Goal: Task Accomplishment & Management: Complete application form

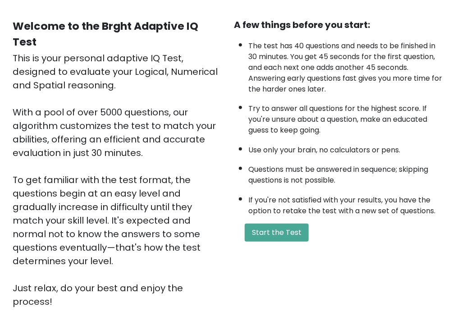
scroll to position [90, 0]
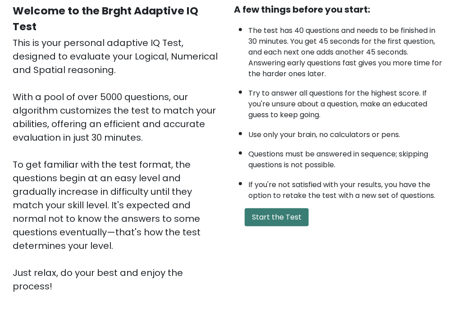
click at [272, 219] on button "Start the Test" at bounding box center [277, 217] width 64 height 18
click at [276, 215] on button "Start the Test" at bounding box center [277, 217] width 64 height 18
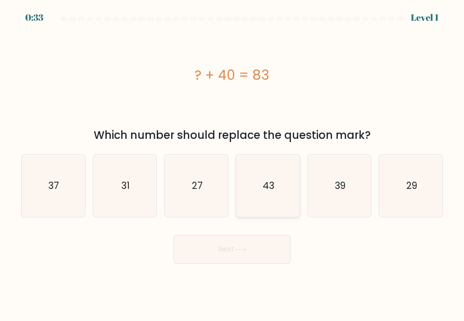
click at [274, 187] on icon "43" at bounding box center [268, 186] width 62 height 62
click at [233, 165] on input "d. 43" at bounding box center [232, 162] width 0 height 5
radio input "true"
click at [238, 249] on icon at bounding box center [240, 249] width 12 height 5
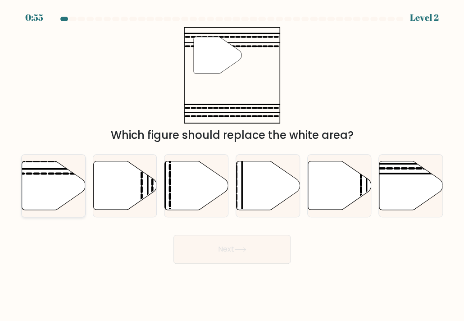
click at [46, 182] on icon at bounding box center [54, 185] width 64 height 49
click at [232, 165] on input "a." at bounding box center [232, 162] width 0 height 5
radio input "true"
click at [257, 249] on button "Next" at bounding box center [232, 249] width 117 height 29
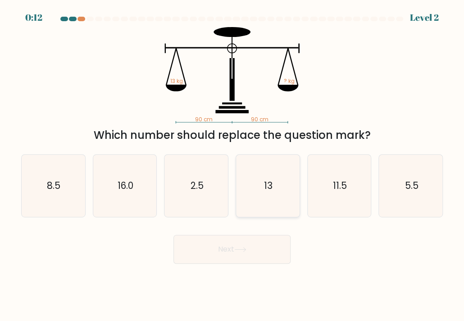
click at [265, 185] on text "13" at bounding box center [268, 185] width 9 height 13
click at [233, 165] on input "d. 13" at bounding box center [232, 162] width 0 height 5
radio input "true"
click at [243, 247] on button "Next" at bounding box center [232, 249] width 117 height 29
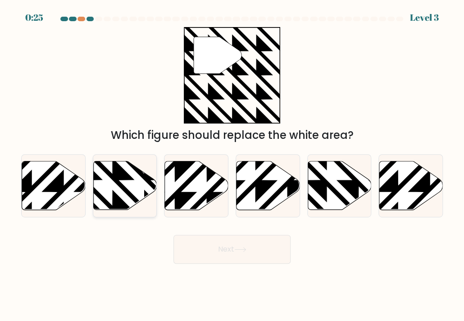
click at [119, 182] on icon at bounding box center [144, 212] width 128 height 128
click at [232, 165] on input "b." at bounding box center [232, 162] width 0 height 5
radio input "true"
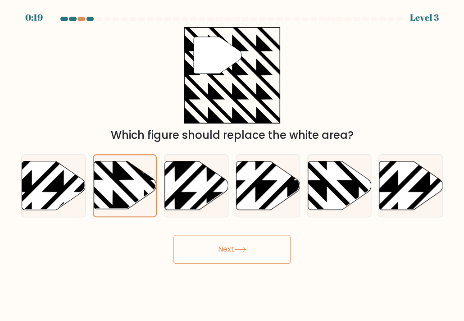
click at [194, 245] on button "Next" at bounding box center [232, 249] width 117 height 29
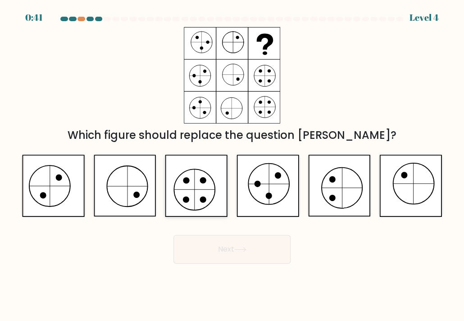
click at [195, 185] on icon at bounding box center [196, 186] width 63 height 62
click at [232, 165] on input "c." at bounding box center [232, 162] width 0 height 5
radio input "true"
click at [224, 253] on button "Next" at bounding box center [232, 249] width 117 height 29
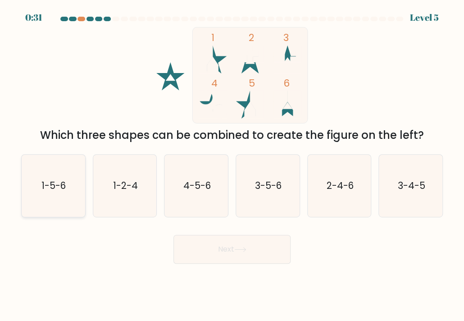
click at [55, 193] on icon "1-5-6" at bounding box center [53, 186] width 62 height 62
click at [232, 165] on input "a. 1-5-6" at bounding box center [232, 162] width 0 height 5
radio input "true"
click at [211, 254] on button "Next" at bounding box center [232, 249] width 117 height 29
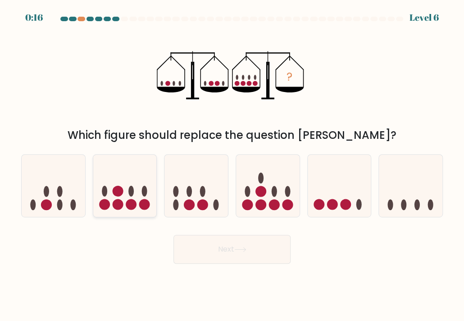
click at [138, 194] on icon at bounding box center [125, 185] width 64 height 53
click at [232, 165] on input "b." at bounding box center [232, 162] width 0 height 5
radio input "true"
click at [212, 252] on button "Next" at bounding box center [232, 249] width 117 height 29
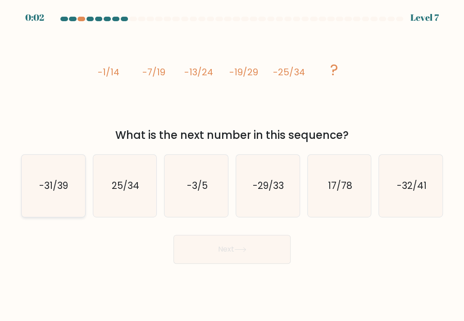
click at [59, 187] on text "-31/39" at bounding box center [54, 185] width 29 height 13
click at [232, 165] on input "a. -31/39" at bounding box center [232, 162] width 0 height 5
radio input "true"
click at [215, 248] on button "Next" at bounding box center [232, 249] width 117 height 29
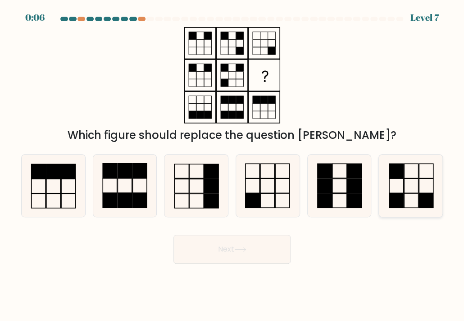
click at [412, 196] on icon at bounding box center [411, 186] width 62 height 62
click at [233, 165] on input "f." at bounding box center [232, 162] width 0 height 5
radio input "true"
click at [273, 181] on icon at bounding box center [268, 186] width 62 height 62
click at [233, 165] on input "d." at bounding box center [232, 162] width 0 height 5
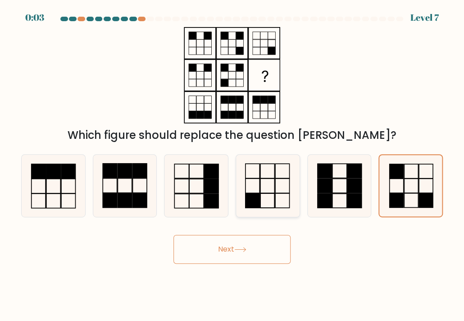
radio input "true"
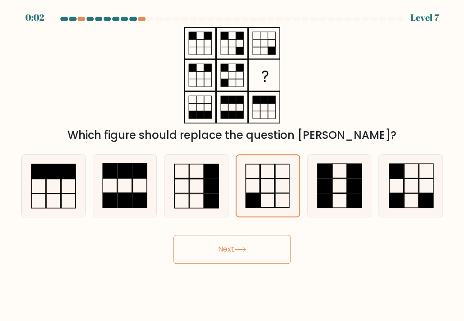
click at [237, 252] on icon at bounding box center [240, 249] width 12 height 5
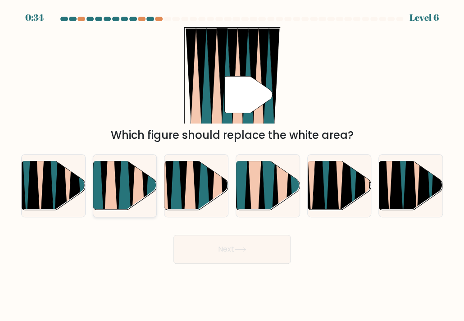
click at [133, 198] on icon at bounding box center [138, 161] width 14 height 127
click at [232, 165] on input "b." at bounding box center [232, 162] width 0 height 5
radio input "true"
click at [231, 250] on button "Next" at bounding box center [232, 249] width 117 height 29
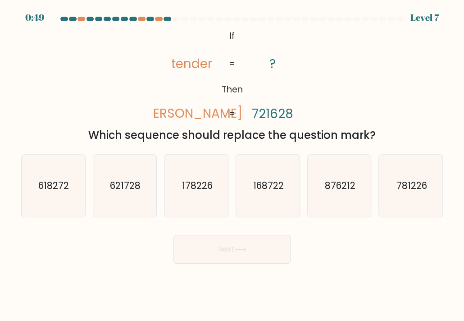
click at [218, 241] on button "Next" at bounding box center [232, 249] width 117 height 29
click at [128, 229] on div "Next" at bounding box center [232, 246] width 433 height 36
click at [286, 188] on icon "168722" at bounding box center [268, 186] width 62 height 62
click at [233, 165] on input "d. 168722" at bounding box center [232, 162] width 0 height 5
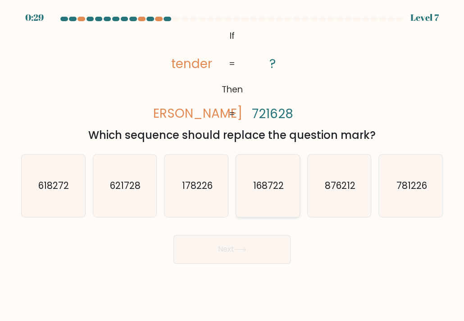
radio input "true"
click at [233, 257] on button "Next" at bounding box center [232, 249] width 117 height 29
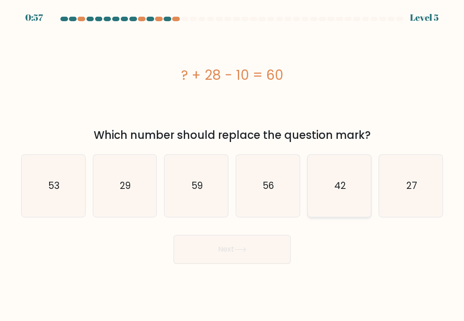
click at [337, 174] on icon "42" at bounding box center [339, 186] width 62 height 62
click at [233, 165] on input "e. 42" at bounding box center [232, 162] width 0 height 5
radio input "true"
click at [260, 250] on button "Next" at bounding box center [232, 249] width 117 height 29
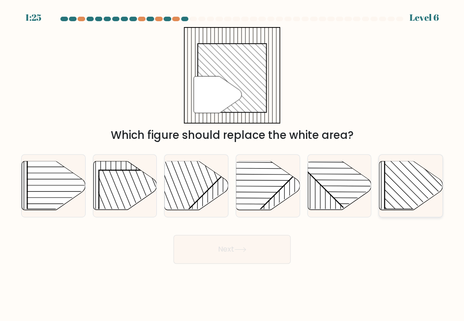
click at [394, 200] on rect at bounding box center [430, 163] width 91 height 91
click at [233, 165] on input "f." at bounding box center [232, 162] width 0 height 5
radio input "true"
click at [223, 250] on button "Next" at bounding box center [232, 249] width 117 height 29
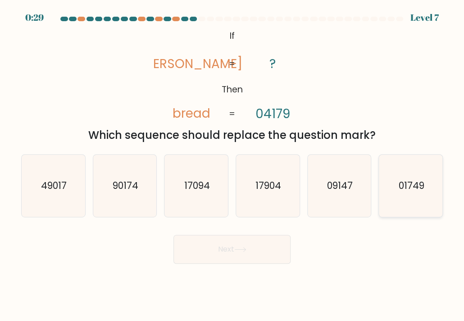
click at [430, 193] on icon "01749" at bounding box center [411, 186] width 62 height 62
click at [233, 165] on input "f. 01749" at bounding box center [232, 162] width 0 height 5
radio input "true"
click at [217, 252] on button "Next" at bounding box center [232, 249] width 117 height 29
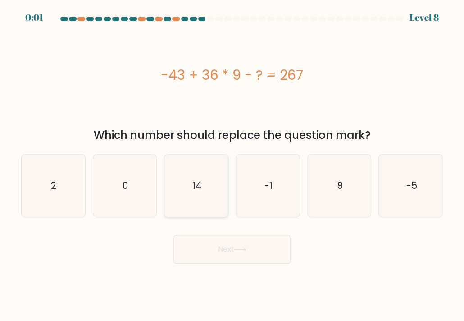
click at [179, 186] on icon "14" at bounding box center [196, 186] width 62 height 62
click at [232, 165] on input "c. 14" at bounding box center [232, 162] width 0 height 5
radio input "true"
click at [209, 249] on button "Next" at bounding box center [232, 249] width 117 height 29
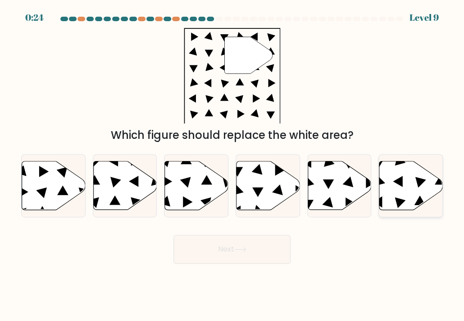
click at [398, 185] on icon at bounding box center [412, 185] width 64 height 49
click at [233, 165] on input "f." at bounding box center [232, 162] width 0 height 5
radio input "true"
click at [211, 243] on button "Next" at bounding box center [232, 249] width 117 height 29
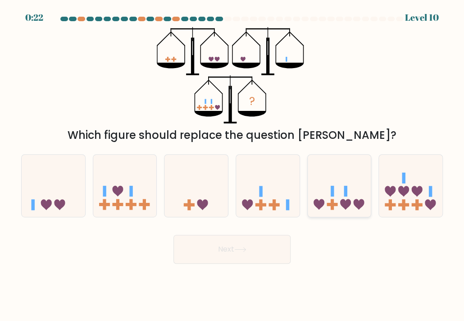
click at [339, 191] on icon at bounding box center [340, 185] width 64 height 53
click at [233, 165] on input "e." at bounding box center [232, 162] width 0 height 5
radio input "true"
click at [216, 247] on button "Next" at bounding box center [232, 249] width 117 height 29
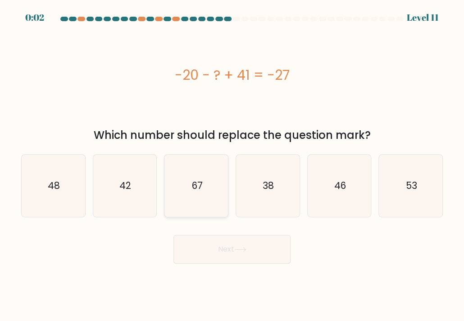
click at [198, 186] on text "67" at bounding box center [197, 185] width 11 height 13
click at [232, 165] on input "c. 67" at bounding box center [232, 162] width 0 height 5
radio input "true"
click at [230, 248] on button "Next" at bounding box center [232, 249] width 117 height 29
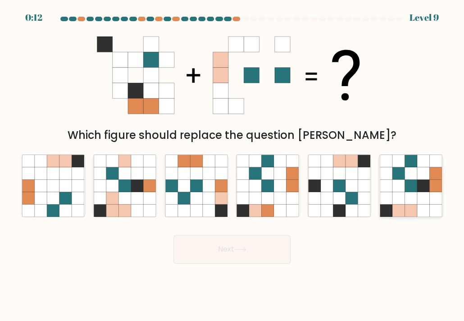
click at [415, 193] on icon at bounding box center [411, 198] width 12 height 12
click at [233, 165] on input "f." at bounding box center [232, 162] width 0 height 5
radio input "true"
click at [249, 254] on button "Next" at bounding box center [232, 249] width 117 height 29
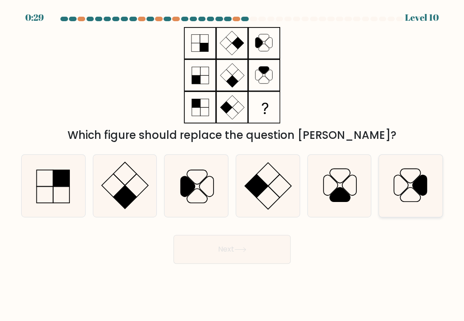
click at [408, 180] on icon at bounding box center [411, 186] width 62 height 62
click at [233, 165] on input "f." at bounding box center [232, 162] width 0 height 5
radio input "true"
click at [218, 248] on button "Next" at bounding box center [232, 249] width 117 height 29
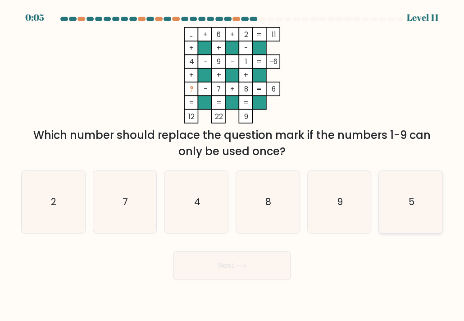
click at [398, 216] on icon "5" at bounding box center [411, 202] width 62 height 62
click at [233, 165] on input "f. 5" at bounding box center [232, 162] width 0 height 5
radio input "true"
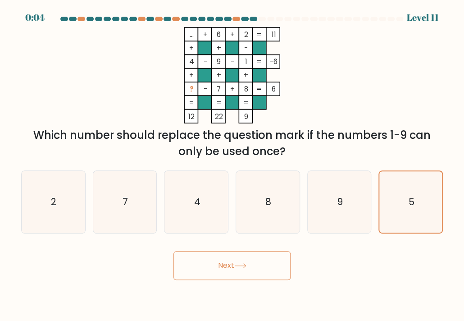
click at [231, 269] on button "Next" at bounding box center [232, 265] width 117 height 29
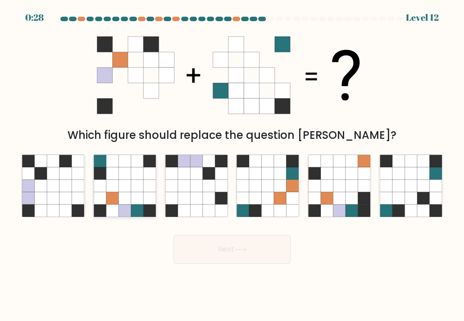
click at [121, 189] on icon at bounding box center [125, 185] width 12 height 12
click at [232, 165] on input "b." at bounding box center [232, 162] width 0 height 5
radio input "true"
click at [221, 252] on button "Next" at bounding box center [232, 249] width 117 height 29
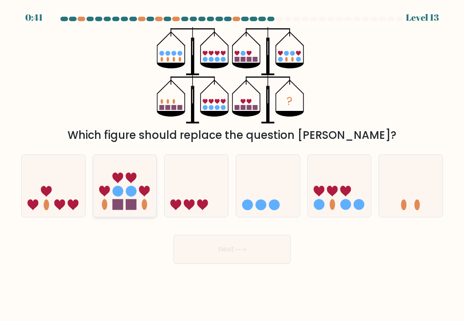
click at [133, 197] on icon at bounding box center [125, 185] width 64 height 53
click at [232, 165] on input "b." at bounding box center [232, 162] width 0 height 5
radio input "true"
click at [235, 251] on button "Next" at bounding box center [232, 249] width 117 height 29
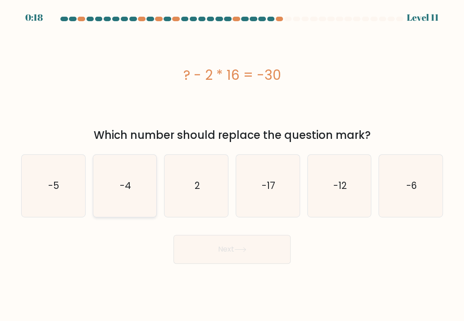
drag, startPoint x: 106, startPoint y: 197, endPoint x: 110, endPoint y: 203, distance: 7.5
click at [106, 197] on icon "-4" at bounding box center [125, 186] width 62 height 62
click at [232, 165] on input "b. -4" at bounding box center [232, 162] width 0 height 5
radio input "true"
click at [215, 256] on button "Next" at bounding box center [232, 249] width 117 height 29
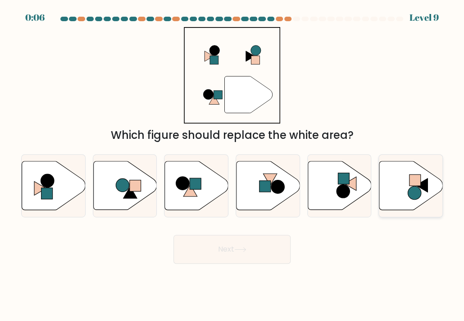
click at [425, 190] on icon at bounding box center [422, 185] width 12 height 14
click at [233, 165] on input "f." at bounding box center [232, 162] width 0 height 5
radio input "true"
click at [225, 253] on button "Next" at bounding box center [232, 249] width 117 height 29
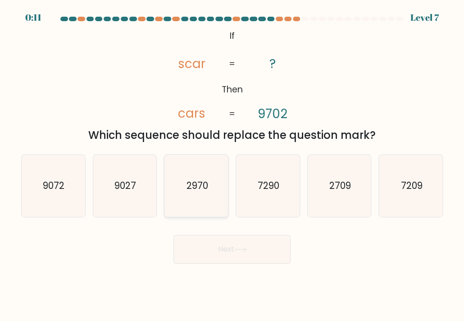
click at [214, 193] on icon "2970" at bounding box center [196, 186] width 62 height 62
click at [232, 165] on input "c. 2970" at bounding box center [232, 162] width 0 height 5
radio input "true"
click at [205, 247] on button "Next" at bounding box center [232, 249] width 117 height 29
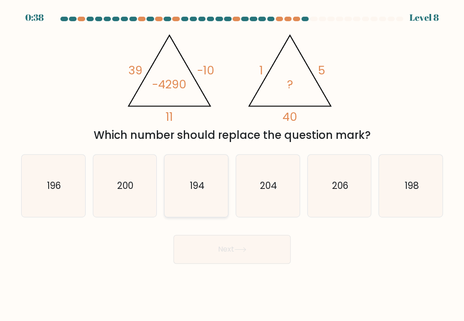
click at [216, 178] on icon "194" at bounding box center [196, 186] width 62 height 62
click at [232, 165] on input "c. 194" at bounding box center [232, 162] width 0 height 5
radio input "true"
click at [225, 259] on button "Next" at bounding box center [232, 249] width 117 height 29
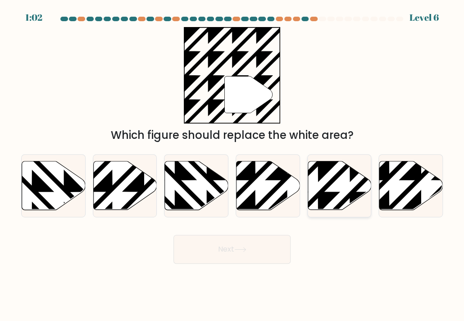
click at [330, 194] on icon at bounding box center [318, 160] width 128 height 128
click at [233, 165] on input "e." at bounding box center [232, 162] width 0 height 5
radio input "true"
click at [245, 257] on button "Next" at bounding box center [232, 249] width 117 height 29
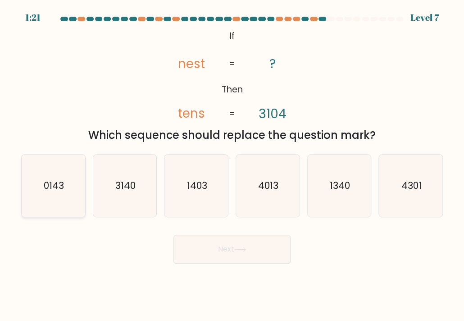
click at [34, 203] on icon "0143" at bounding box center [53, 186] width 62 height 62
click at [232, 165] on input "a. 0143" at bounding box center [232, 162] width 0 height 5
radio input "true"
click at [240, 251] on icon at bounding box center [240, 249] width 12 height 5
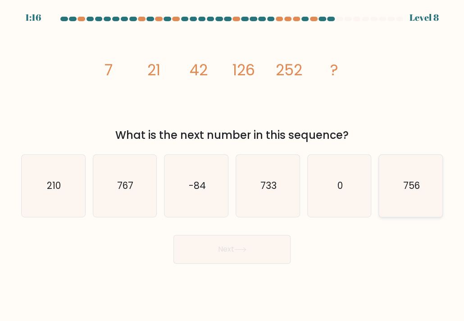
click at [390, 187] on icon "756" at bounding box center [411, 186] width 62 height 62
click at [233, 165] on input "f. 756" at bounding box center [232, 162] width 0 height 5
radio input "true"
click at [243, 247] on button "Next" at bounding box center [232, 249] width 117 height 29
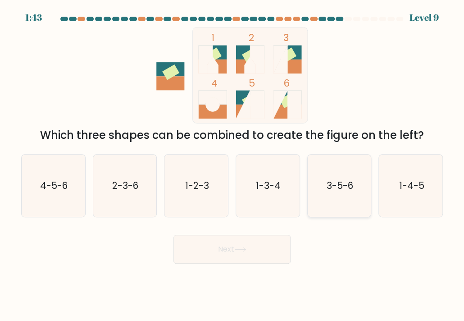
click at [327, 183] on text "3-5-6" at bounding box center [340, 185] width 27 height 13
click at [233, 165] on input "e. 3-5-6" at bounding box center [232, 162] width 0 height 5
radio input "true"
click at [231, 248] on button "Next" at bounding box center [232, 249] width 117 height 29
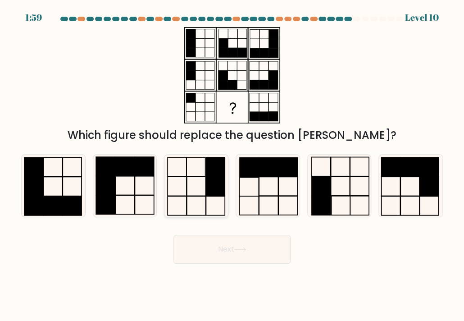
click at [200, 192] on icon at bounding box center [196, 186] width 62 height 62
click at [232, 165] on input "c." at bounding box center [232, 162] width 0 height 5
radio input "true"
click at [238, 249] on icon at bounding box center [240, 249] width 12 height 5
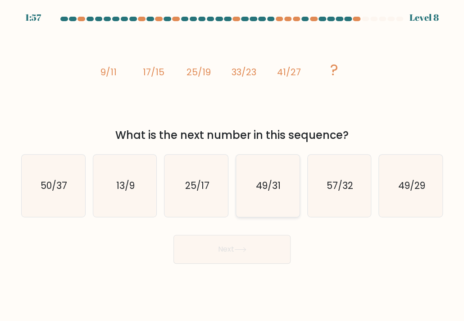
click at [267, 182] on text "49/31" at bounding box center [268, 185] width 25 height 13
click at [233, 165] on input "d. 49/31" at bounding box center [232, 162] width 0 height 5
radio input "true"
click at [213, 254] on button "Next" at bounding box center [232, 249] width 117 height 29
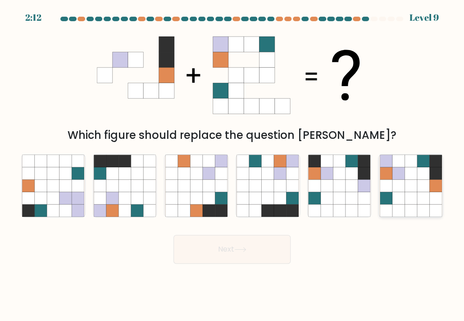
click at [405, 207] on icon at bounding box center [411, 210] width 12 height 12
click at [233, 165] on input "f." at bounding box center [232, 162] width 0 height 5
radio input "true"
click at [203, 254] on button "Next" at bounding box center [232, 249] width 117 height 29
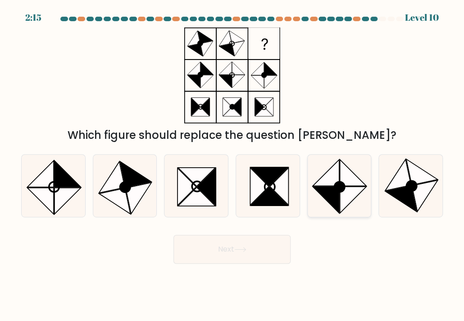
click at [348, 195] on icon at bounding box center [353, 200] width 26 height 26
click at [233, 165] on input "e." at bounding box center [232, 162] width 0 height 5
radio input "true"
click at [207, 249] on button "Next" at bounding box center [232, 249] width 117 height 29
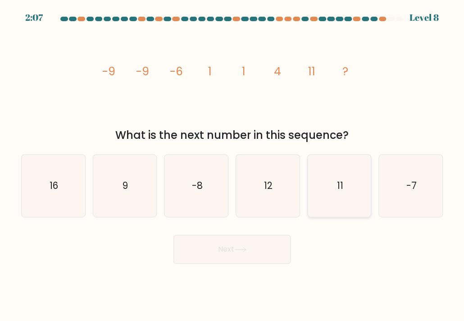
click at [323, 180] on icon "11" at bounding box center [339, 186] width 62 height 62
click at [233, 165] on input "e. 11" at bounding box center [232, 162] width 0 height 5
radio input "true"
click at [206, 253] on button "Next" at bounding box center [232, 249] width 117 height 29
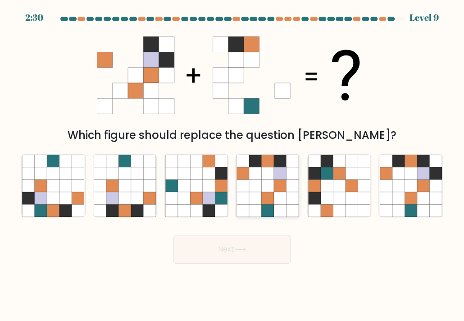
click at [267, 163] on icon at bounding box center [268, 161] width 12 height 12
click at [233, 163] on input "d." at bounding box center [232, 162] width 0 height 5
radio input "true"
click at [218, 255] on button "Next" at bounding box center [232, 249] width 117 height 29
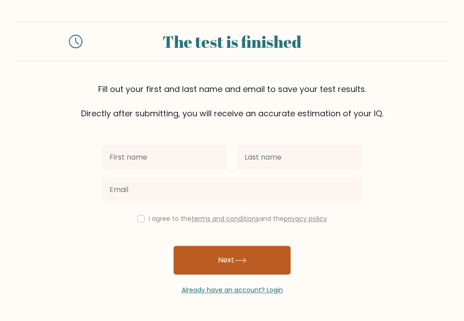
click at [205, 263] on button "Next" at bounding box center [232, 260] width 117 height 29
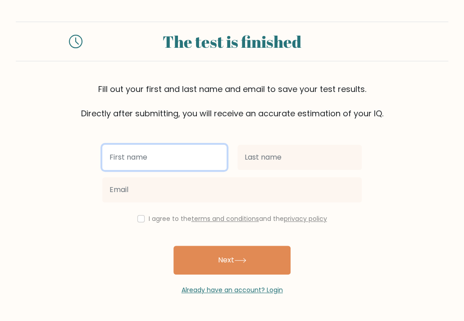
click at [162, 164] on input "text" at bounding box center [164, 157] width 124 height 25
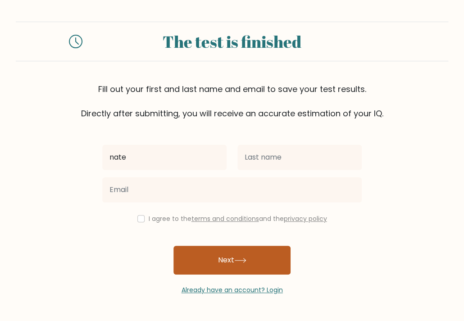
click at [216, 253] on button "Next" at bounding box center [232, 260] width 117 height 29
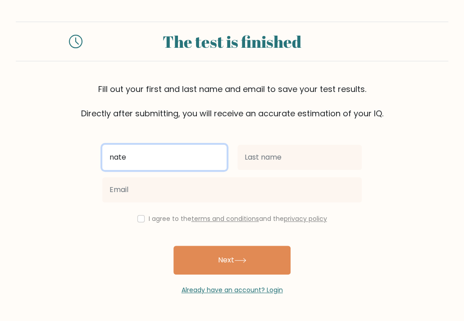
click at [161, 162] on input "nate" at bounding box center [164, 157] width 124 height 25
type input "n"
type input "luke"
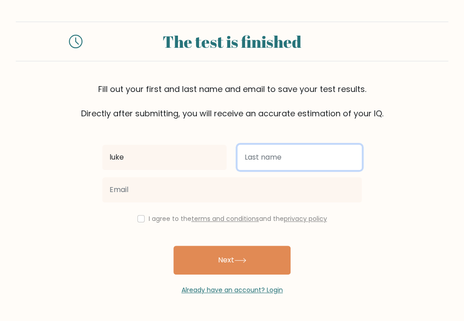
click at [259, 162] on input "text" at bounding box center [300, 157] width 124 height 25
type input "davidson"
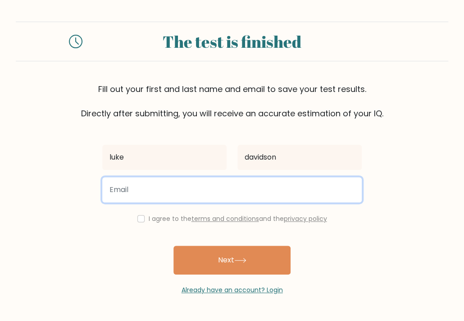
click at [354, 195] on input "email" at bounding box center [232, 189] width 260 height 25
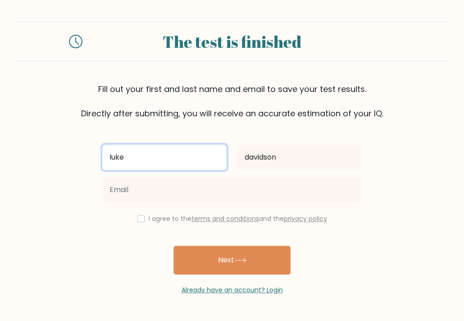
click at [209, 165] on input "luke" at bounding box center [164, 157] width 124 height 25
type input "l"
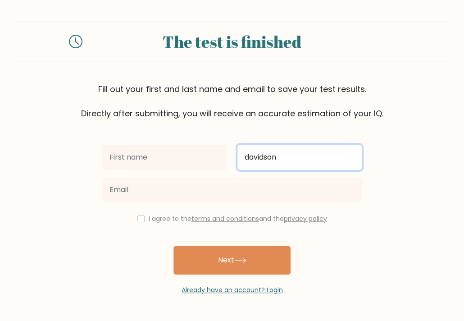
click at [294, 162] on input "davidson" at bounding box center [300, 157] width 124 height 25
type input "d"
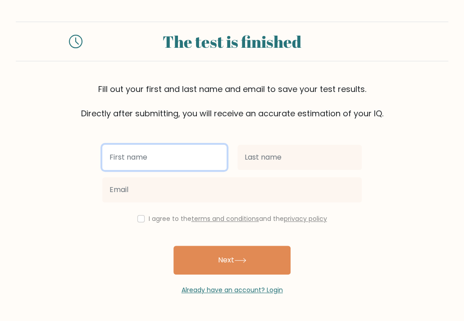
click at [149, 158] on input "text" at bounding box center [164, 157] width 124 height 25
type input "kichiro"
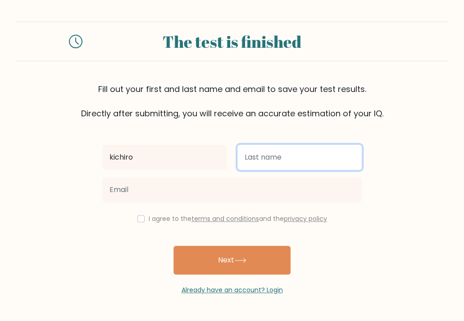
click at [267, 156] on input "text" at bounding box center [300, 157] width 124 height 25
type input "darnoud"
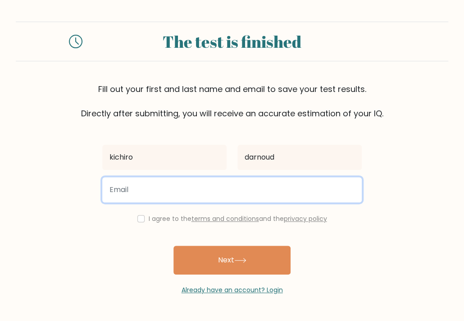
click at [183, 192] on input "email" at bounding box center [232, 189] width 260 height 25
type input "kdarro719@gmail.com"
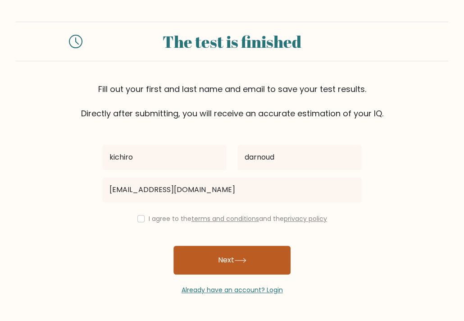
click at [233, 261] on button "Next" at bounding box center [232, 260] width 117 height 29
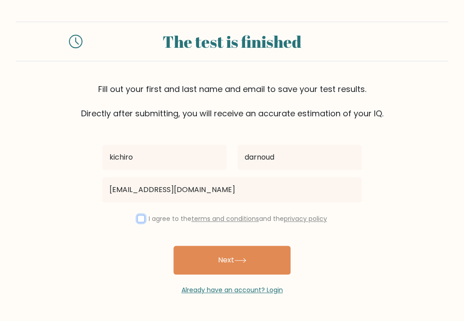
click at [139, 216] on input "checkbox" at bounding box center [141, 218] width 7 height 7
checkbox input "true"
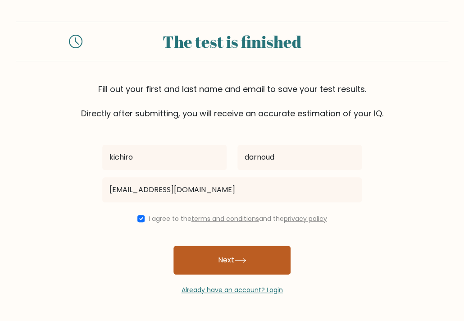
click at [211, 263] on button "Next" at bounding box center [232, 260] width 117 height 29
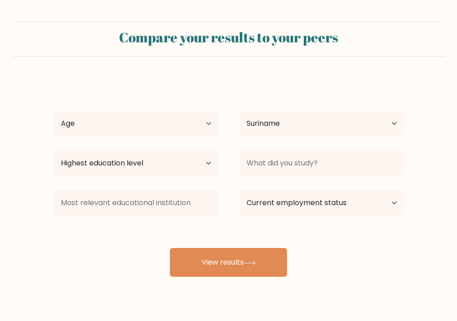
select select "SR"
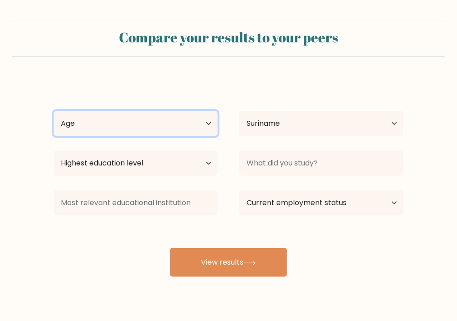
click at [209, 125] on select "Age Under [DEMOGRAPHIC_DATA] [DEMOGRAPHIC_DATA] [DEMOGRAPHIC_DATA] [DEMOGRAPHIC…" at bounding box center [136, 123] width 164 height 25
select select "min_18"
click at [54, 111] on select "Age Under [DEMOGRAPHIC_DATA] [DEMOGRAPHIC_DATA] [DEMOGRAPHIC_DATA] [DEMOGRAPHIC…" at bounding box center [136, 123] width 164 height 25
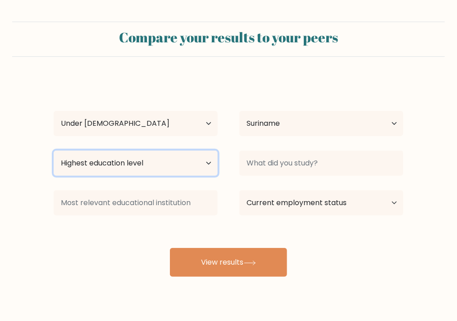
click at [211, 165] on select "Highest education level No schooling Primary Lower Secondary Upper Secondary Oc…" at bounding box center [136, 163] width 164 height 25
click at [206, 164] on select "Highest education level No schooling Primary Lower Secondary Upper Secondary Oc…" at bounding box center [136, 163] width 164 height 25
drag, startPoint x: 124, startPoint y: 167, endPoint x: 130, endPoint y: 168, distance: 5.9
click at [126, 167] on select "Highest education level No schooling Primary Lower Secondary Upper Secondary Oc…" at bounding box center [136, 163] width 164 height 25
select select "lower_secondary"
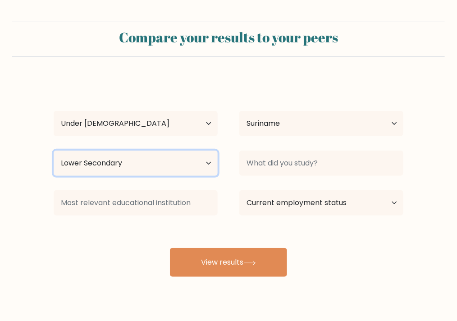
click at [54, 151] on select "Highest education level No schooling Primary Lower Secondary Upper Secondary Oc…" at bounding box center [136, 163] width 164 height 25
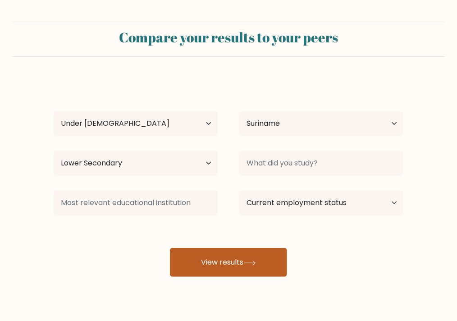
click at [227, 258] on button "View results" at bounding box center [228, 262] width 117 height 29
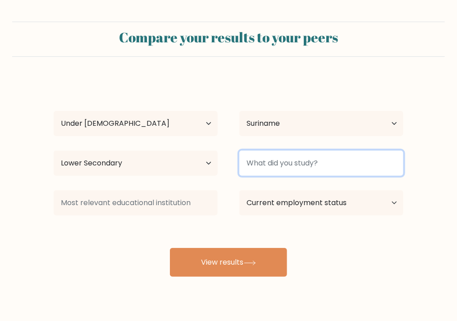
click at [271, 170] on input at bounding box center [321, 163] width 164 height 25
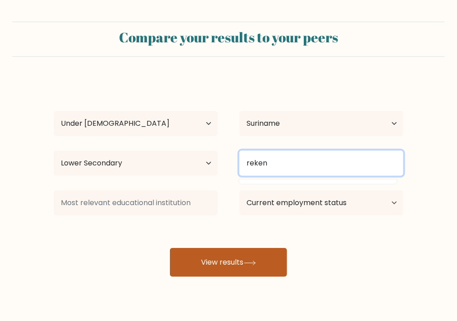
type input "reken"
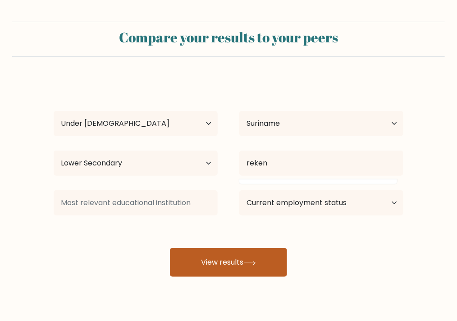
click at [239, 265] on button "View results" at bounding box center [228, 262] width 117 height 29
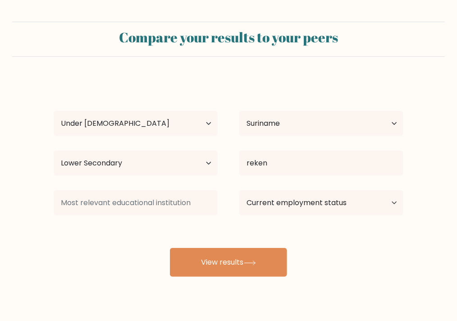
click at [79, 236] on div "[PERSON_NAME] Age Under [DEMOGRAPHIC_DATA] [DEMOGRAPHIC_DATA] [DEMOGRAPHIC_DATA…" at bounding box center [228, 177] width 361 height 198
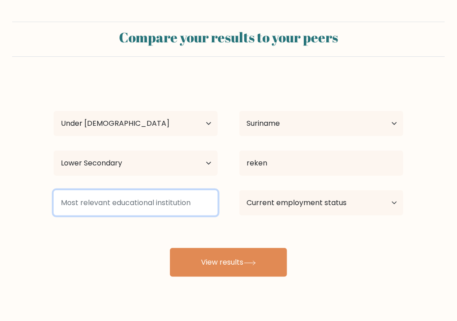
click at [93, 207] on input at bounding box center [136, 202] width 164 height 25
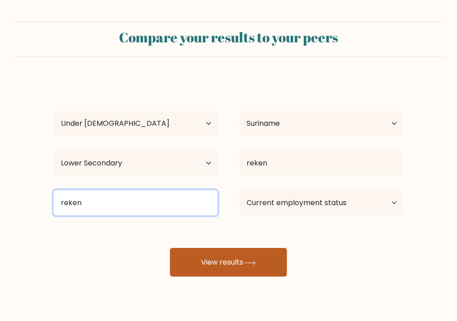
type input "reken"
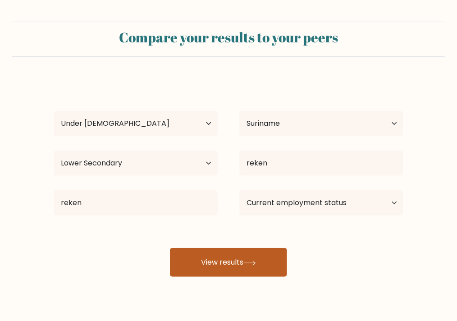
click at [214, 259] on button "View results" at bounding box center [228, 262] width 117 height 29
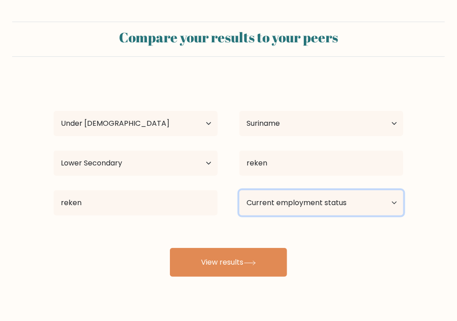
click at [276, 205] on select "Current employment status Employed Student Retired Other / prefer not to answer" at bounding box center [321, 202] width 164 height 25
select select "student"
click at [239, 190] on select "Current employment status Employed Student Retired Other / prefer not to answer" at bounding box center [321, 202] width 164 height 25
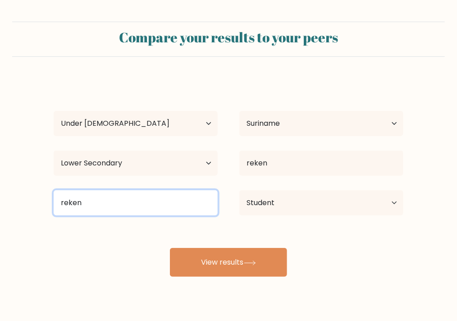
click at [120, 206] on input "reken" at bounding box center [136, 202] width 164 height 25
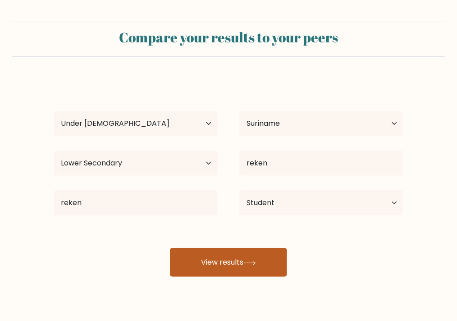
click at [213, 270] on button "View results" at bounding box center [228, 262] width 117 height 29
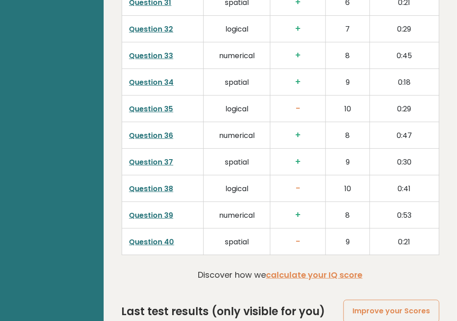
scroll to position [2344, 0]
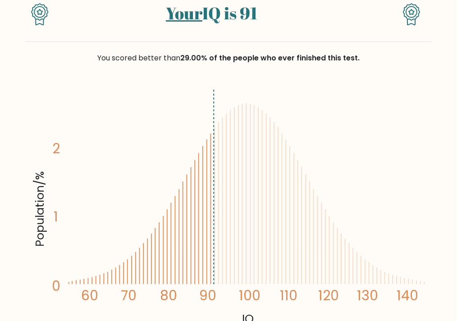
scroll to position [75, 0]
